Goal: Task Accomplishment & Management: Manage account settings

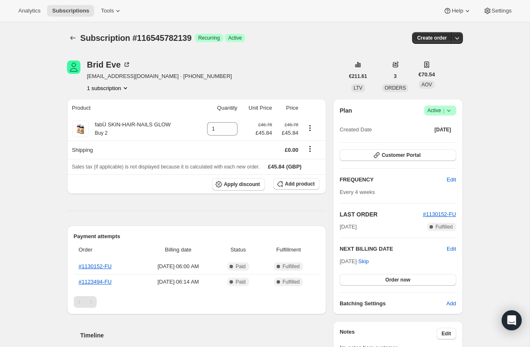
click at [451, 102] on div "Plan Success Active | Created Date [DATE] Customer Portal FREQUENCY Edit Every …" at bounding box center [398, 206] width 130 height 215
click at [451, 111] on icon at bounding box center [448, 110] width 8 height 8
click at [449, 138] on span "Cancel subscription" at bounding box center [437, 141] width 47 height 6
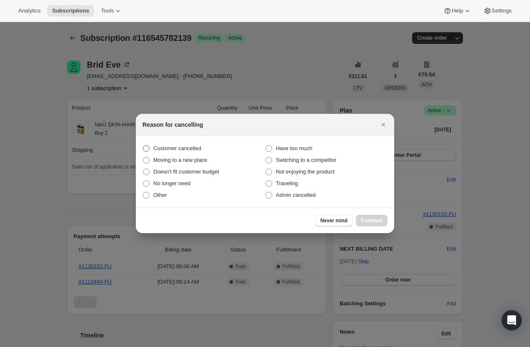
click at [199, 148] on span "Customer cancelled" at bounding box center [177, 148] width 48 height 6
click at [143, 145] on input "Customer cancelled" at bounding box center [143, 145] width 0 height 0
radio input "true"
click at [382, 222] on button "Continue" at bounding box center [372, 220] width 32 height 12
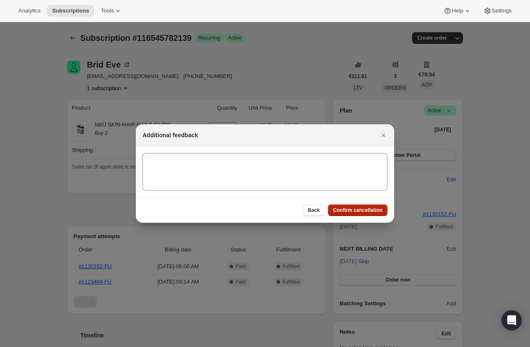
click at [370, 212] on span "Confirm cancellation" at bounding box center [358, 210] width 50 height 7
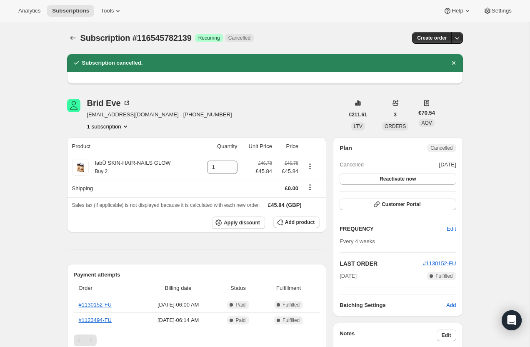
scroll to position [274, 0]
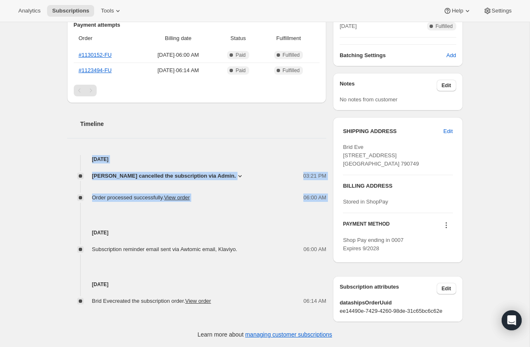
drag, startPoint x: 64, startPoint y: 114, endPoint x: 59, endPoint y: 180, distance: 66.4
click at [59, 180] on div "Subscription #116545782139. This page is ready Subscription #116545782139 Succe…" at bounding box center [265, 60] width 416 height 574
